Goal: Check status: Check status

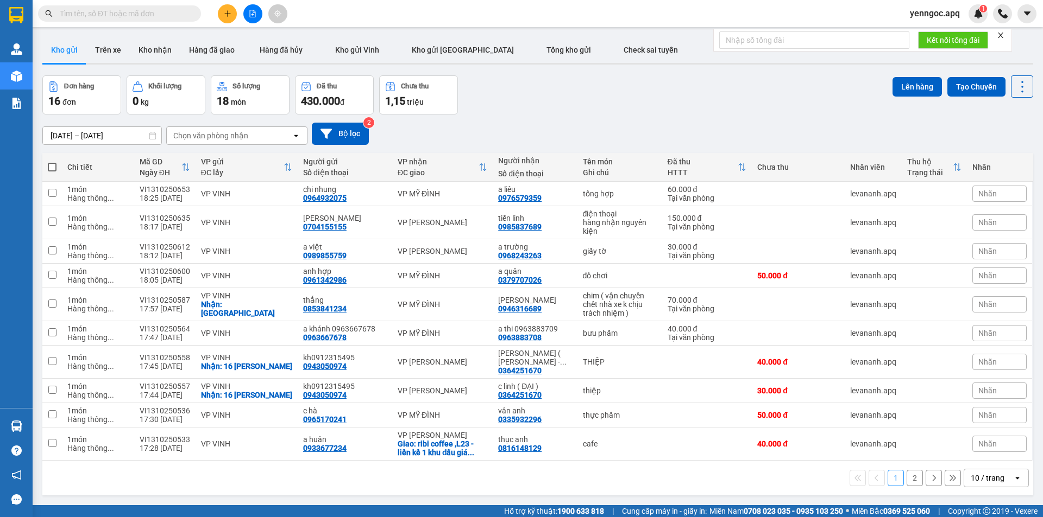
click at [149, 15] on input "text" at bounding box center [124, 14] width 128 height 12
click at [149, 15] on input "v" at bounding box center [124, 14] width 128 height 12
paste input "0388657389"
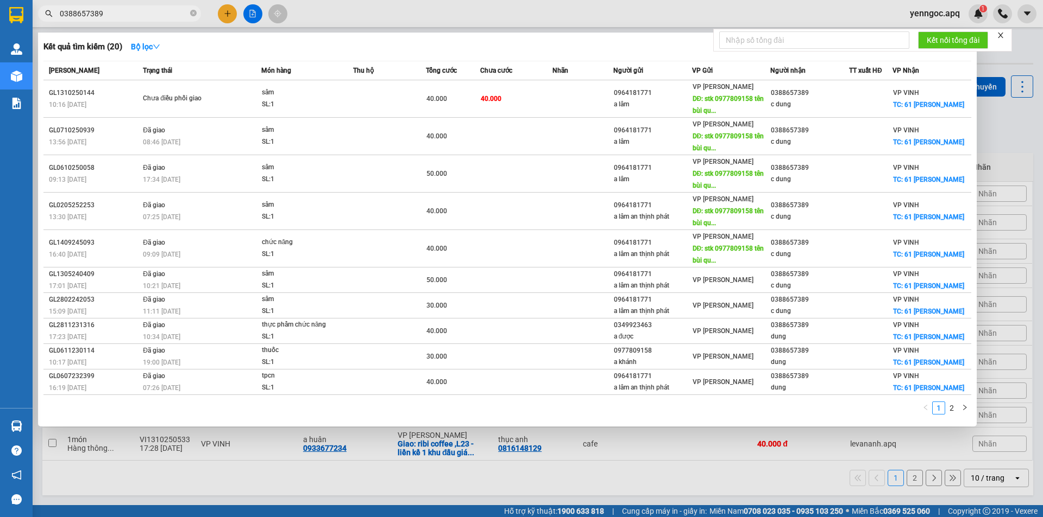
click at [132, 5] on span "0388657389" at bounding box center [119, 13] width 163 height 16
drag, startPoint x: 134, startPoint y: 5, endPoint x: 132, endPoint y: 12, distance: 7.1
click at [134, 7] on div "Kết quả tìm kiếm ( 20 ) Bộ lọc Mã ĐH Trạng thái Món hàng Thu hộ Tổng cước Chưa …" at bounding box center [106, 13] width 212 height 19
click at [132, 12] on input "0388657389" at bounding box center [124, 14] width 128 height 12
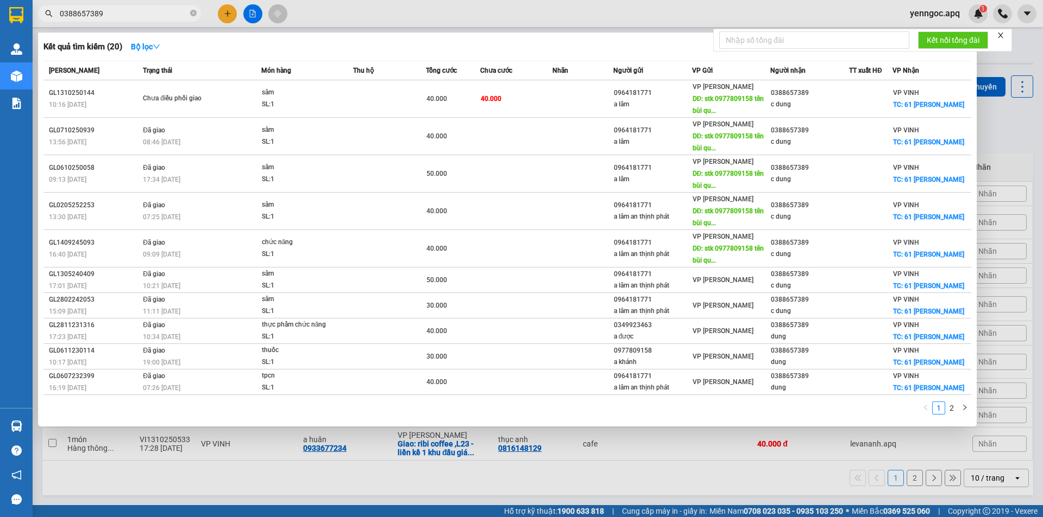
paste input "0385755586"
click at [132, 12] on input "0388657389" at bounding box center [124, 14] width 128 height 12
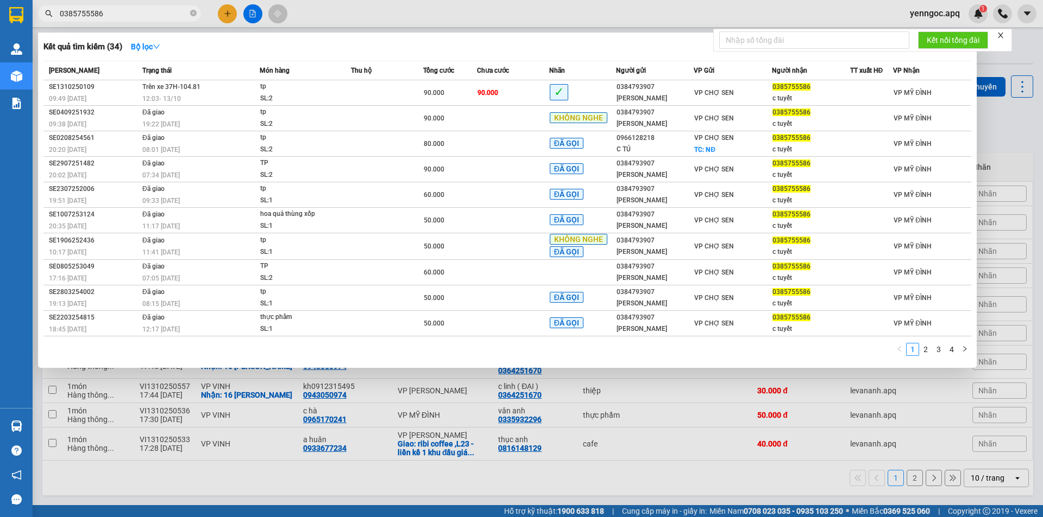
type input "0385755586"
click at [163, 11] on input "0385755586" at bounding box center [124, 14] width 128 height 12
click at [131, 10] on input "0385755586" at bounding box center [124, 14] width 128 height 12
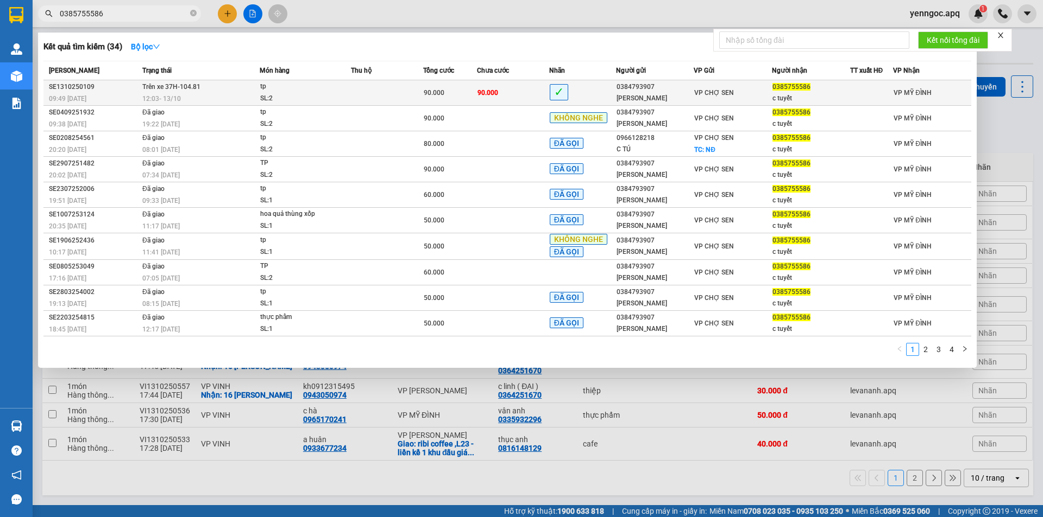
click at [137, 98] on div "09:49 - 13/10" at bounding box center [94, 99] width 90 height 12
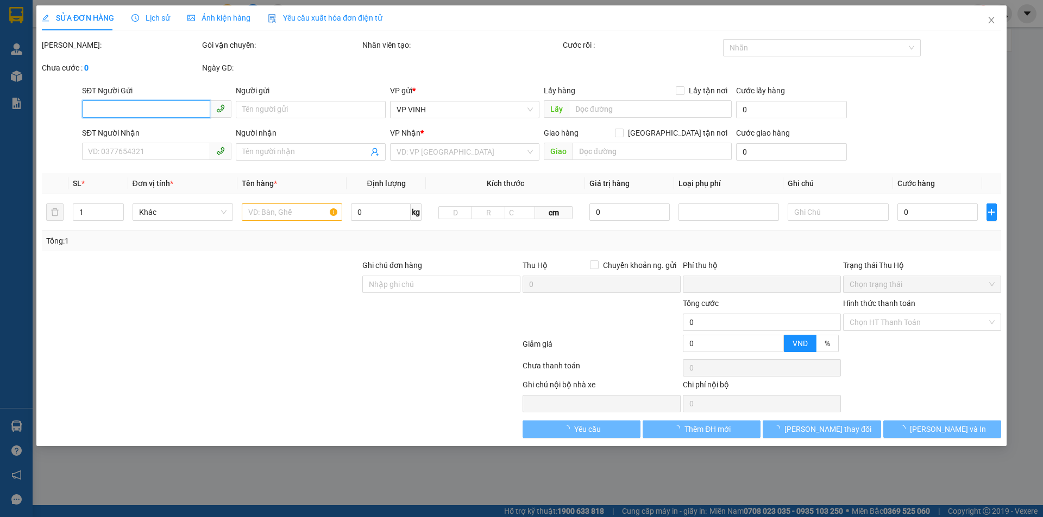
type input "0384793907"
type input "b dũng"
type input "0385755586"
type input "c tuyết"
type input "0"
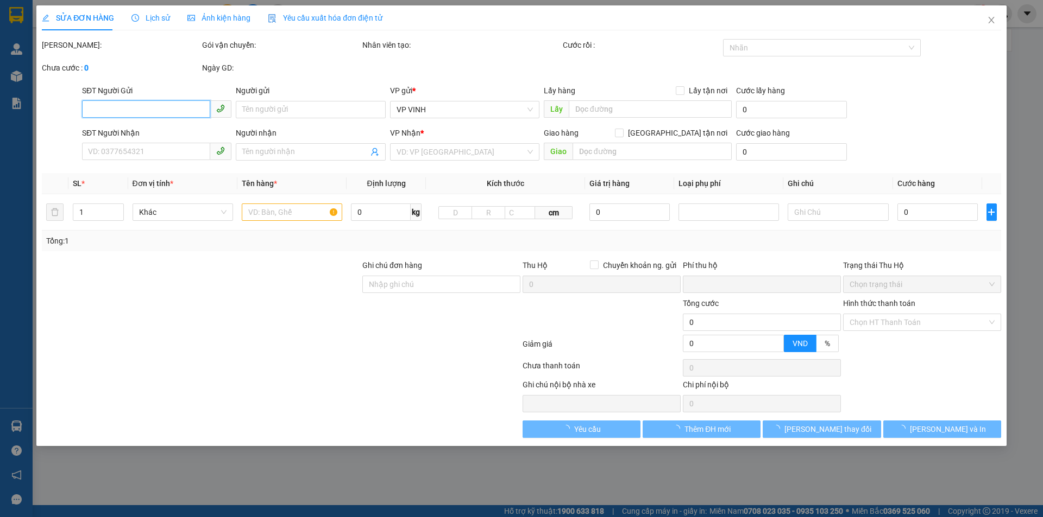
type input "90.000"
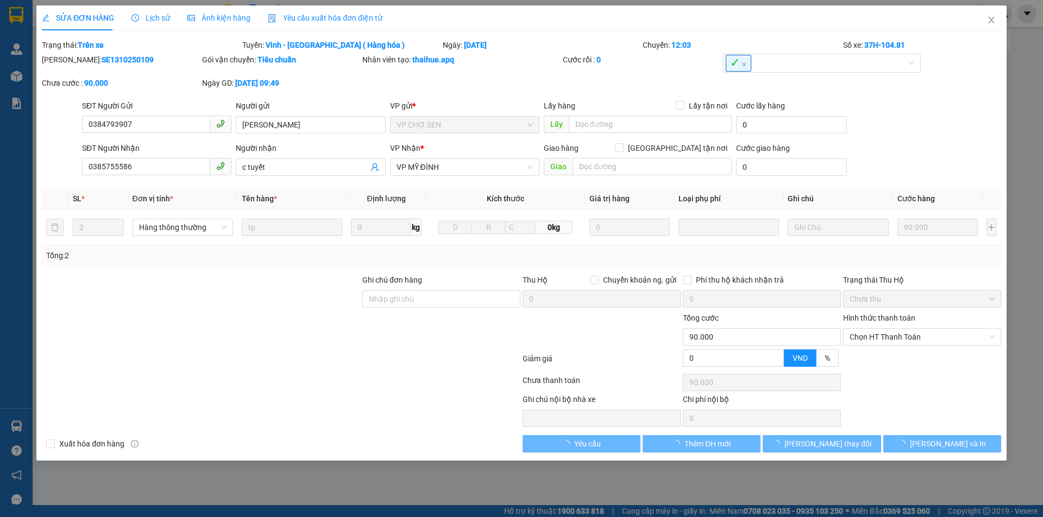
click at [152, 12] on div "Lịch sử" at bounding box center [150, 18] width 39 height 12
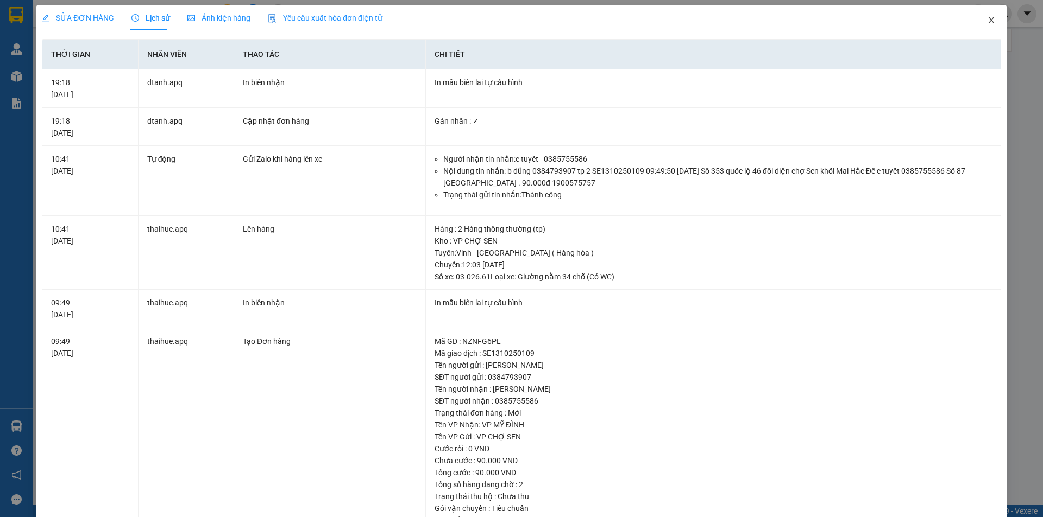
click at [987, 19] on icon "close" at bounding box center [991, 20] width 9 height 9
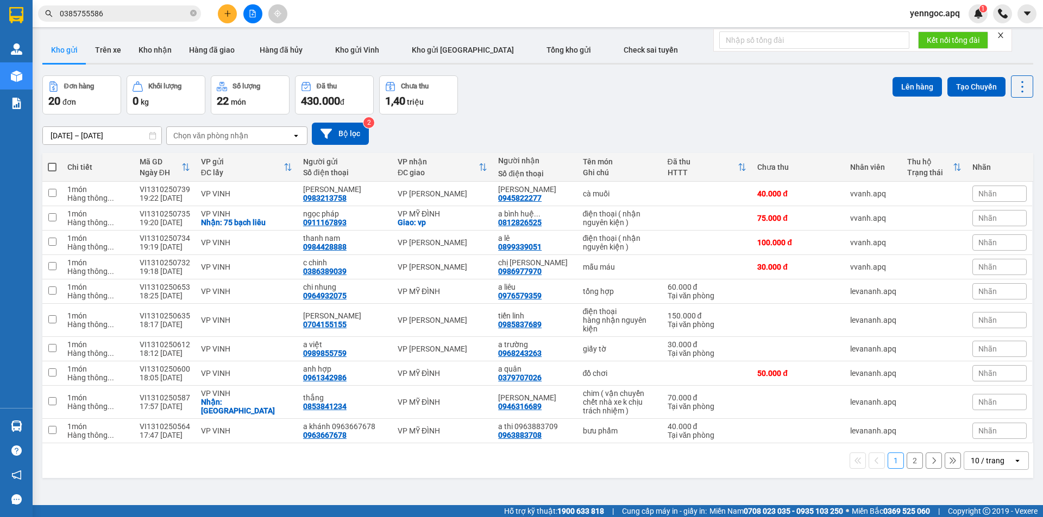
click at [129, 18] on input "0385755586" at bounding box center [124, 14] width 128 height 12
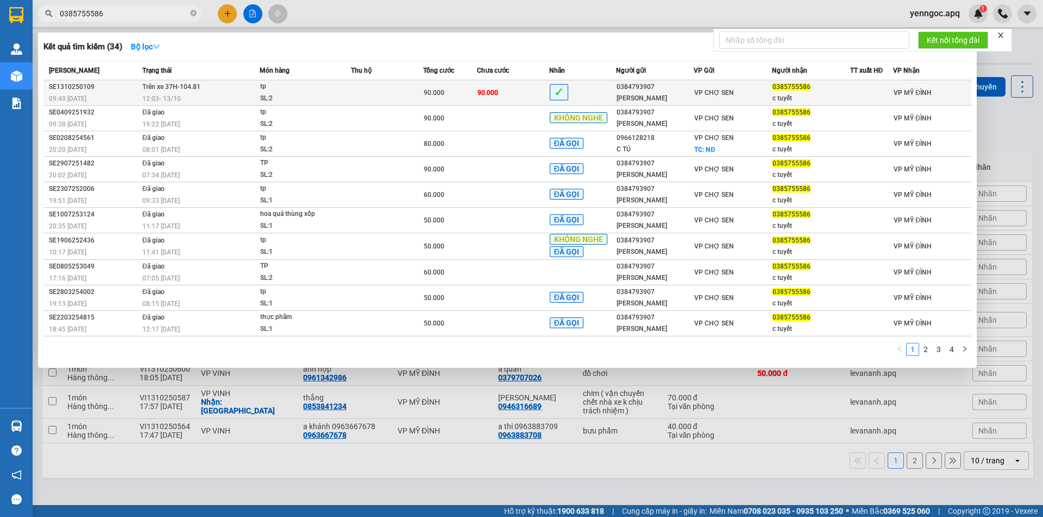
click at [142, 96] on span "12:03 - 13/10" at bounding box center [161, 99] width 39 height 8
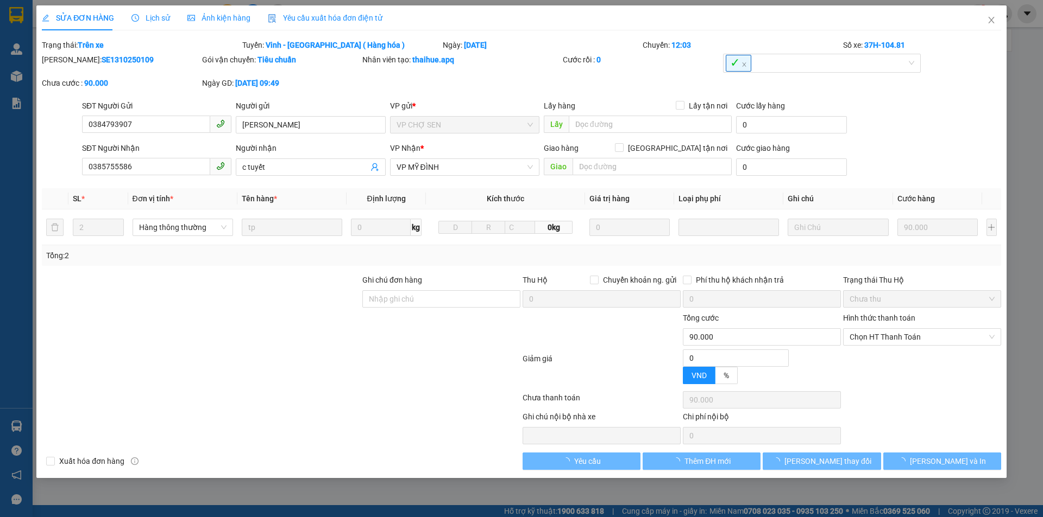
type input "0384793907"
type input "b dũng"
type input "0385755586"
type input "c tuyết"
type input "0"
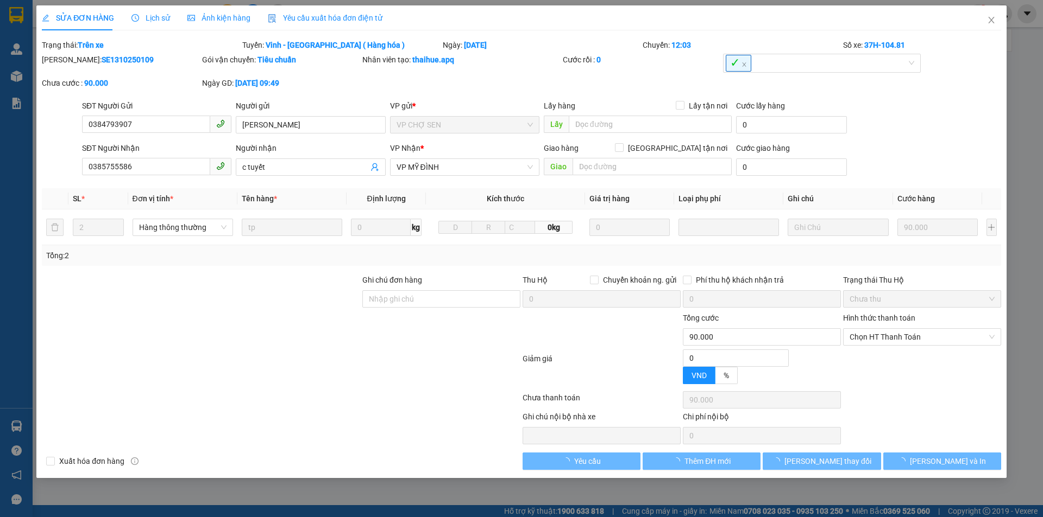
type input "90.000"
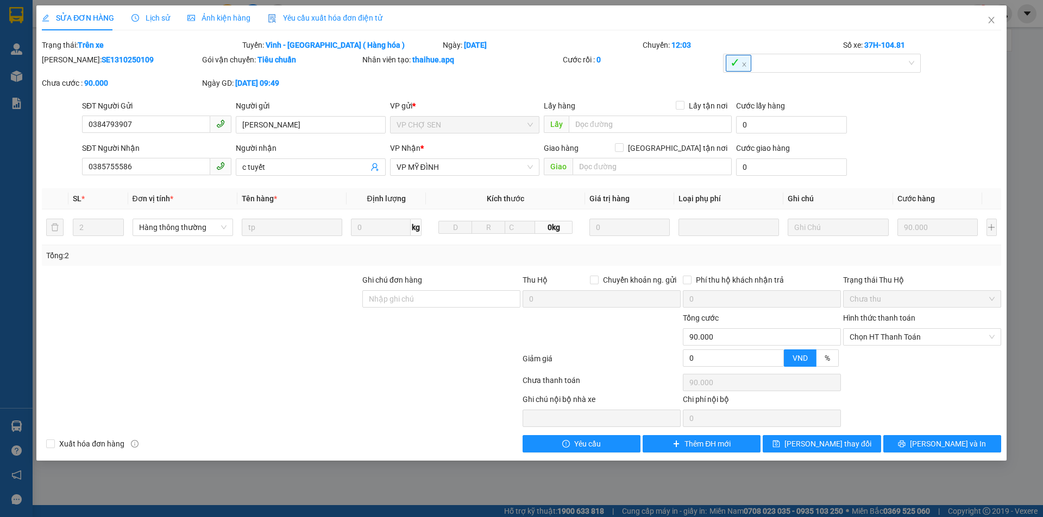
click at [157, 18] on span "Lịch sử" at bounding box center [150, 18] width 39 height 9
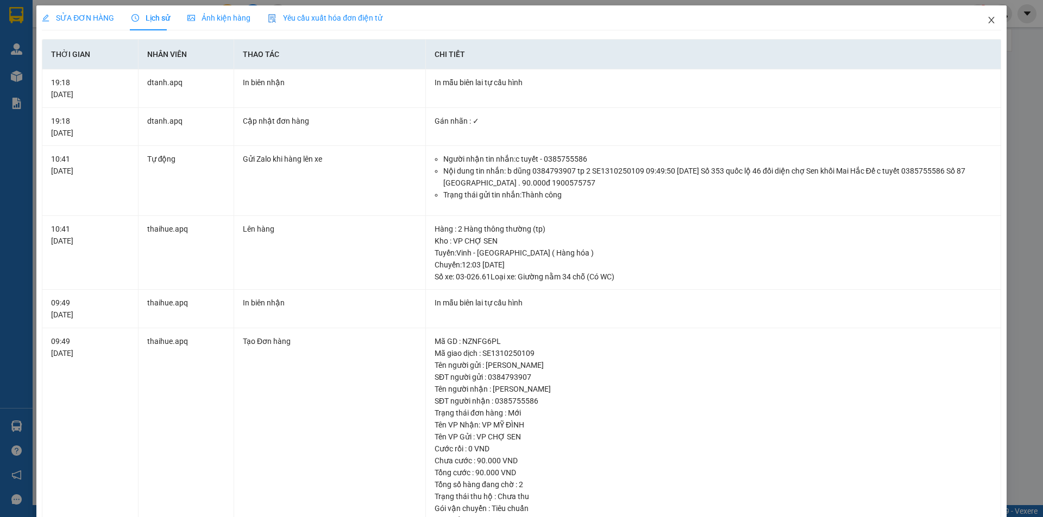
click at [987, 18] on icon "close" at bounding box center [991, 20] width 9 height 9
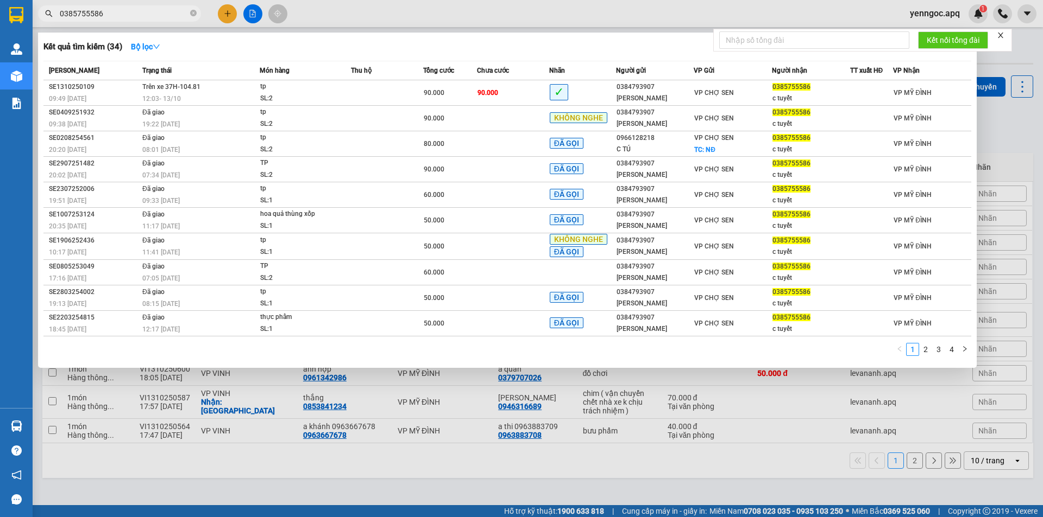
click at [146, 20] on span "0385755586" at bounding box center [119, 13] width 163 height 16
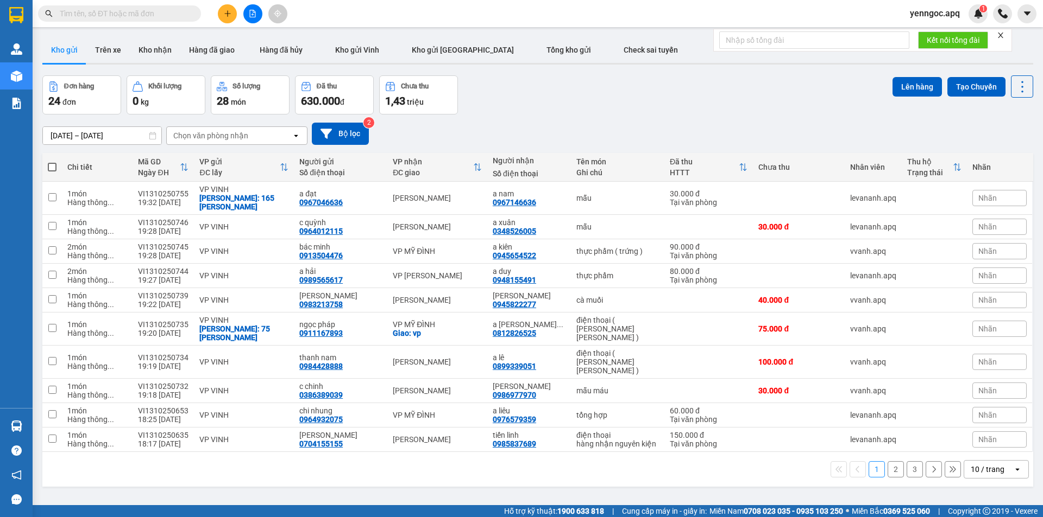
click at [161, 16] on input "text" at bounding box center [124, 14] width 128 height 12
paste input "0395452921"
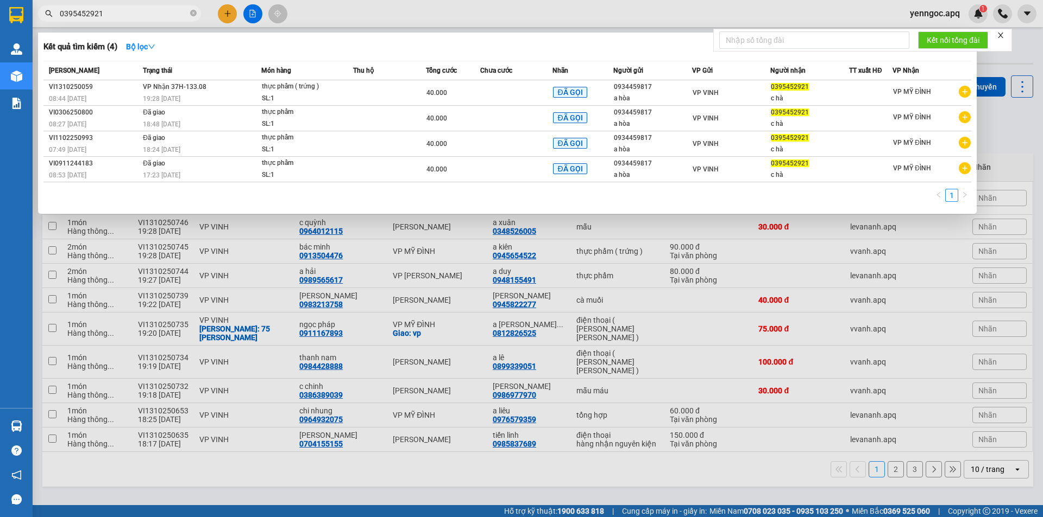
type input "0395452921"
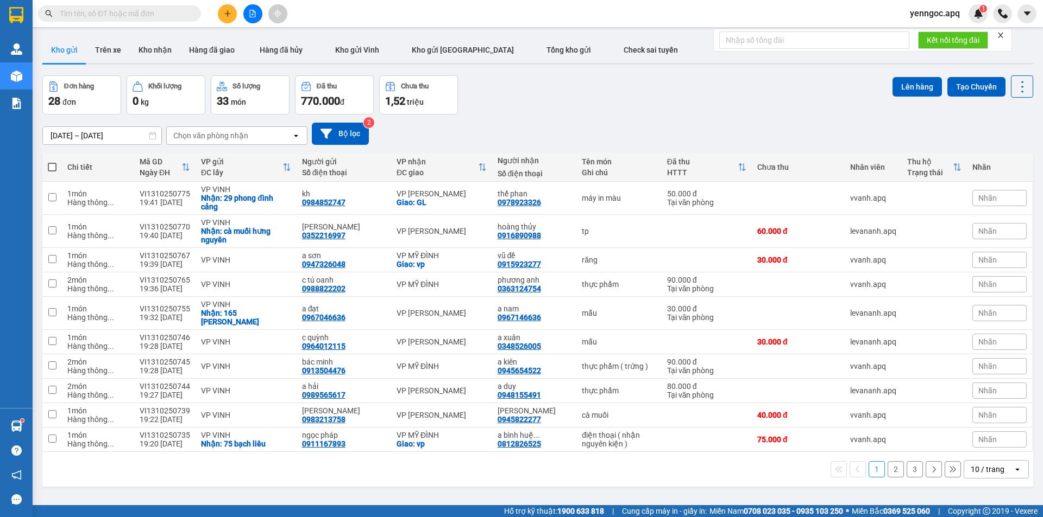
click at [85, 7] on span at bounding box center [119, 13] width 163 height 16
click at [85, 12] on input "text" at bounding box center [124, 14] width 128 height 12
paste input "0982589966"
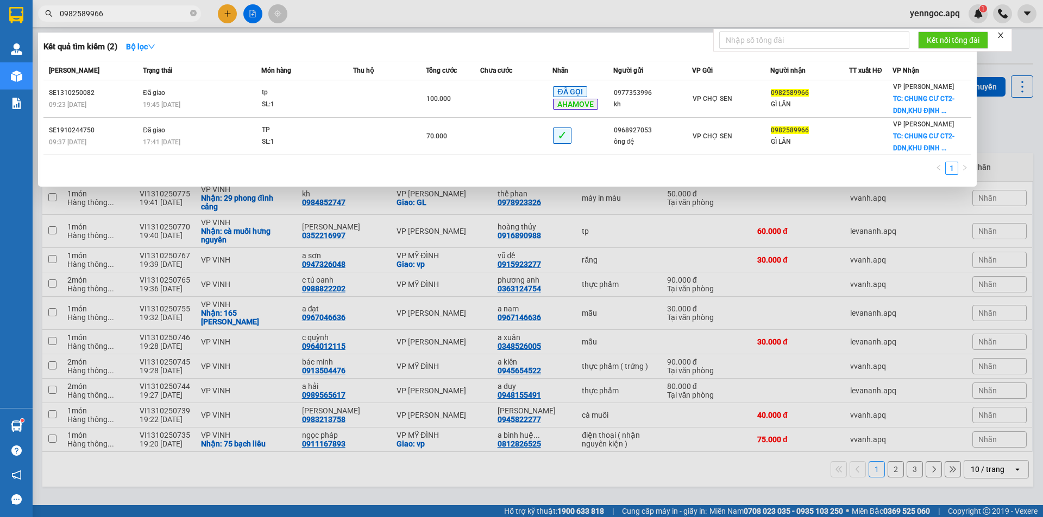
type input "0982589966"
